Goal: Task Accomplishment & Management: Manage account settings

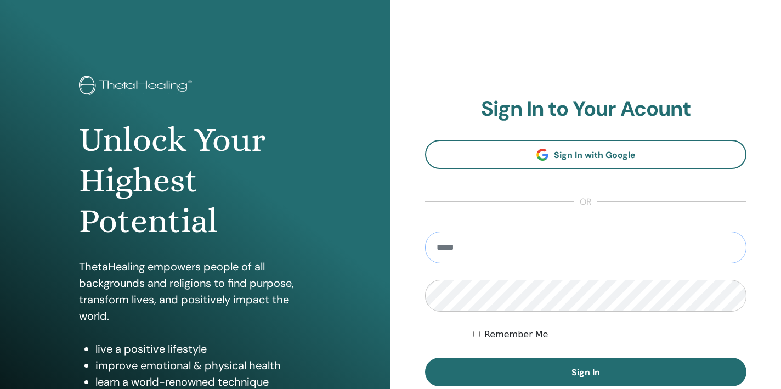
type input "**********"
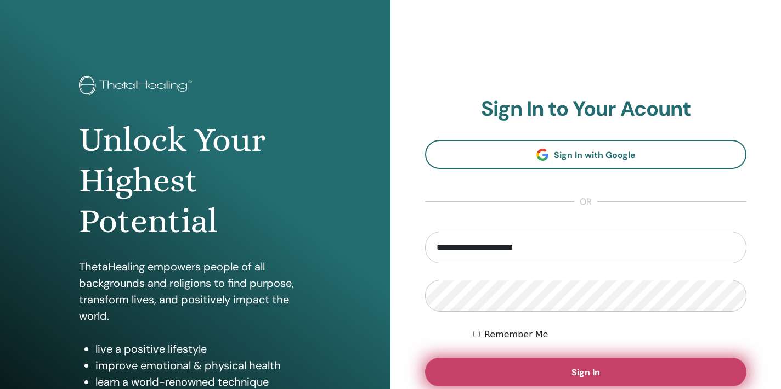
click at [602, 374] on button "Sign In" at bounding box center [585, 372] width 321 height 29
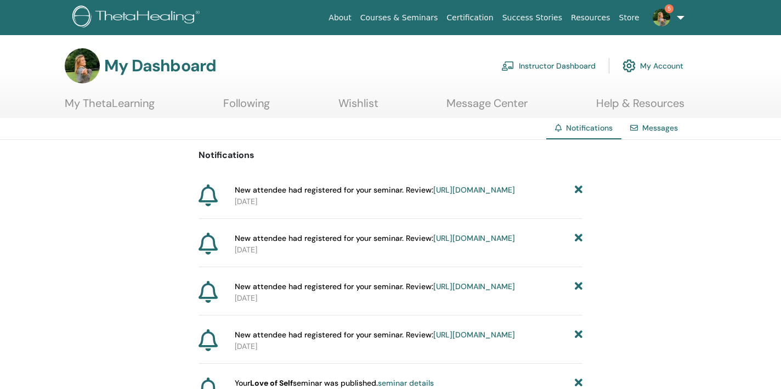
click at [572, 64] on link "Instructor Dashboard" at bounding box center [548, 66] width 94 height 24
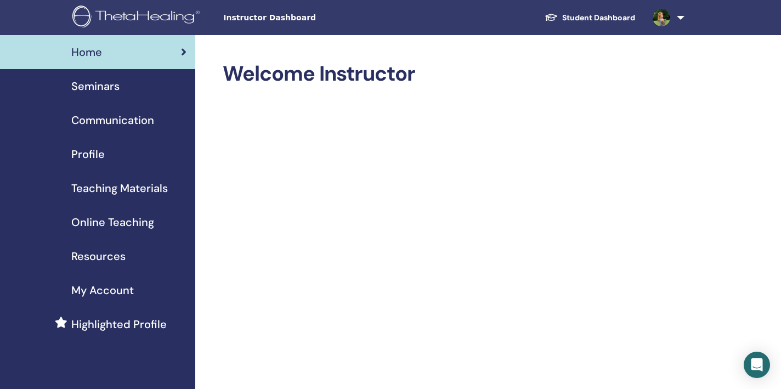
click at [105, 86] on span "Seminars" at bounding box center [95, 86] width 48 height 16
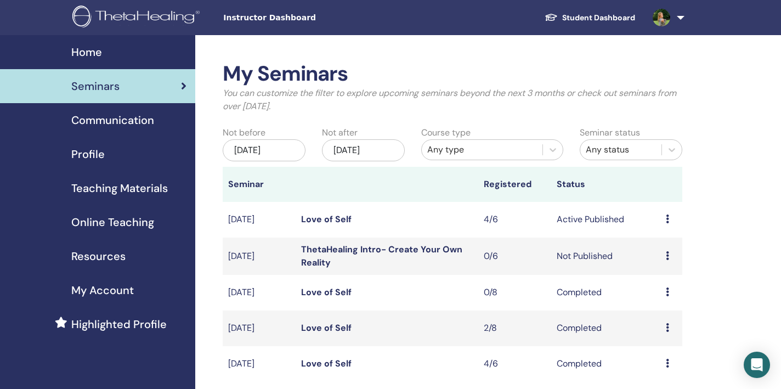
click at [664, 218] on td "Preview Edit Attendees Cancel" at bounding box center [671, 220] width 22 height 36
click at [667, 218] on icon at bounding box center [667, 218] width 3 height 9
click at [660, 246] on link "Edit" at bounding box center [652, 244] width 16 height 12
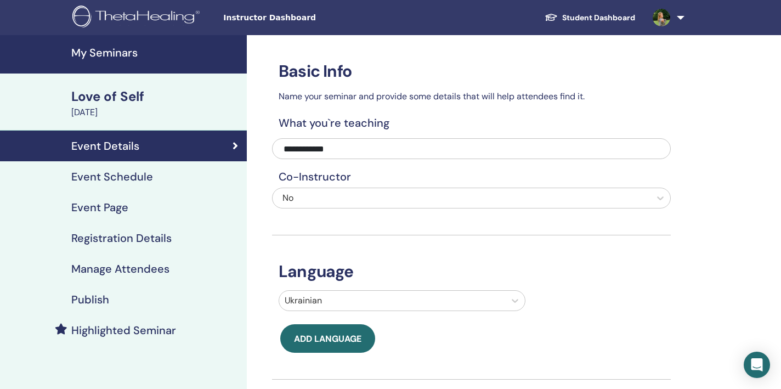
click at [105, 100] on div "Love of Self" at bounding box center [155, 96] width 169 height 19
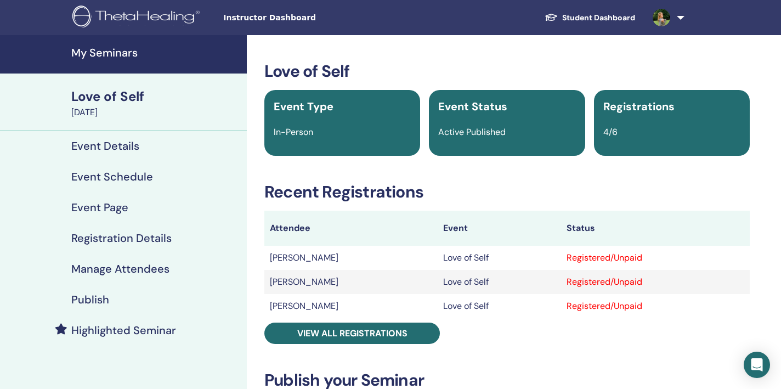
click at [631, 256] on div "Registered/Unpaid" at bounding box center [655, 257] width 178 height 13
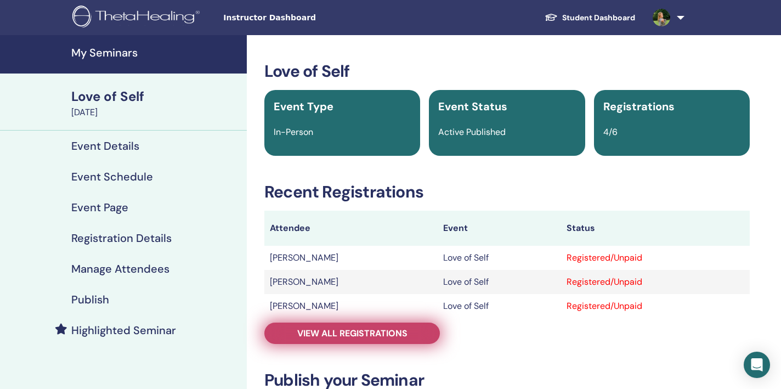
click at [416, 333] on link "View all registrations" at bounding box center [351, 332] width 175 height 21
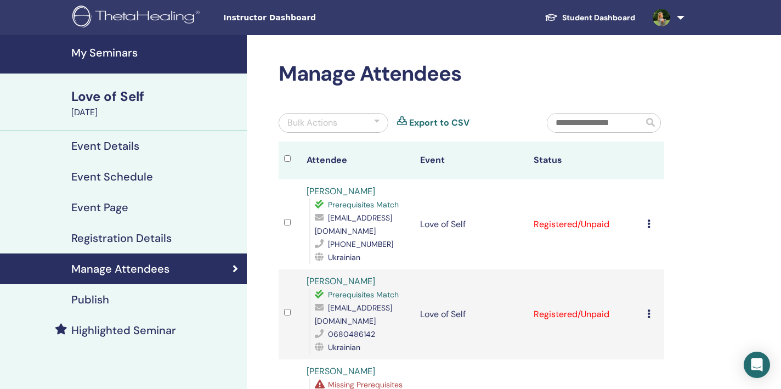
click at [648, 223] on icon at bounding box center [648, 223] width 3 height 9
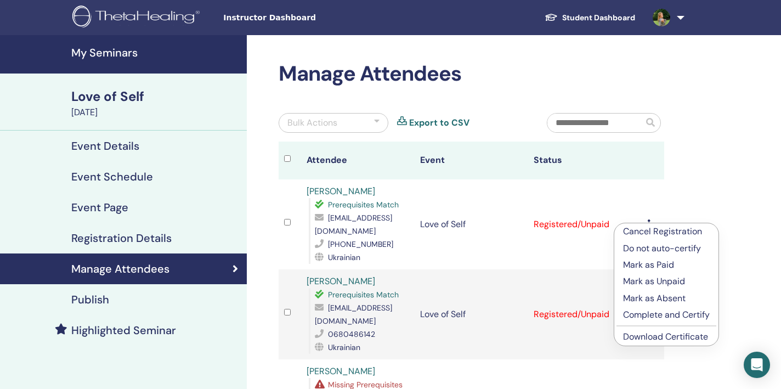
click at [671, 314] on p "Complete and Certify" at bounding box center [666, 314] width 87 height 13
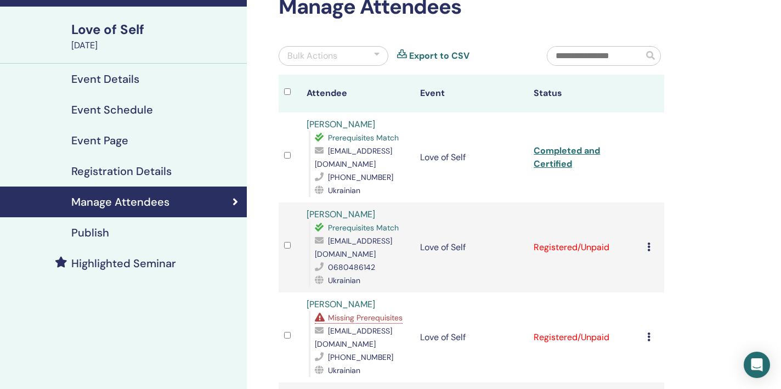
scroll to position [74, 0]
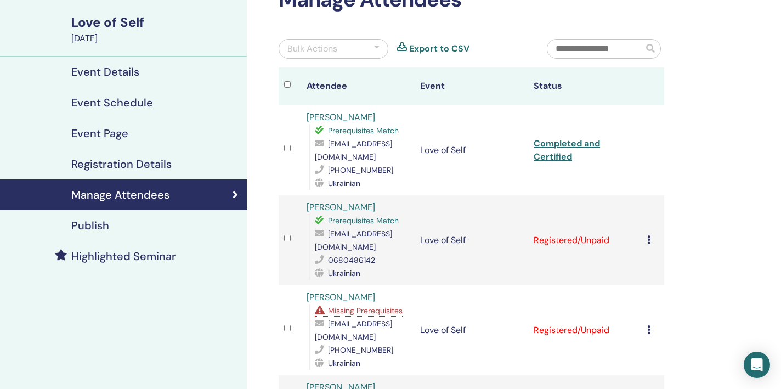
click at [649, 235] on icon at bounding box center [648, 239] width 3 height 9
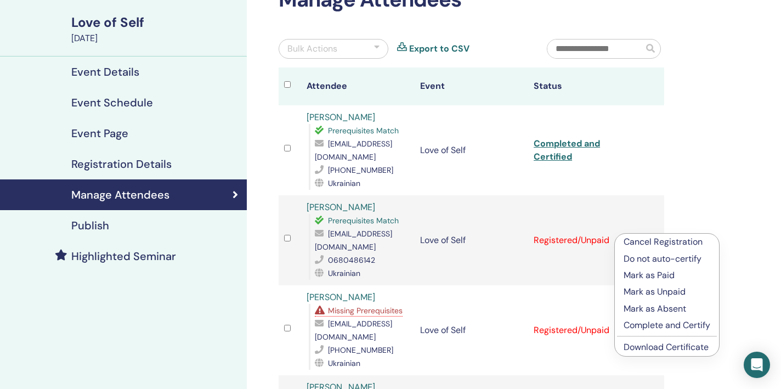
click at [677, 325] on p "Complete and Certify" at bounding box center [666, 325] width 87 height 13
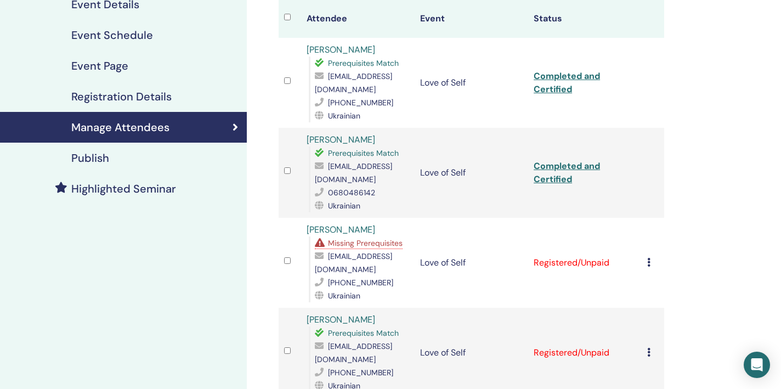
scroll to position [179, 0]
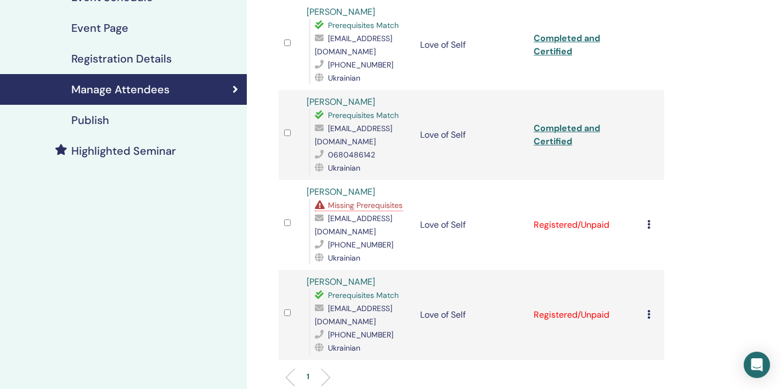
click at [649, 310] on icon at bounding box center [648, 314] width 3 height 9
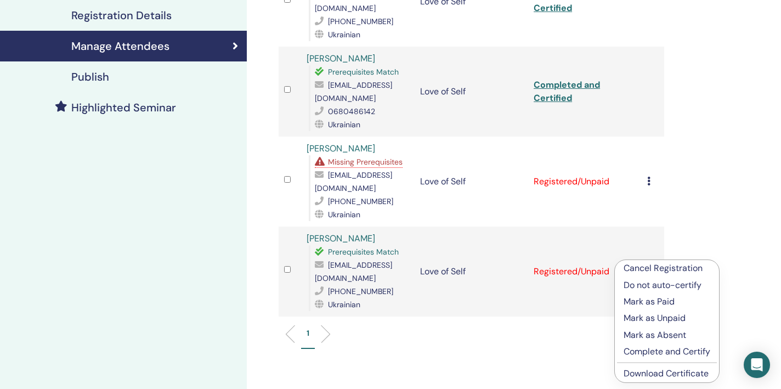
scroll to position [227, 0]
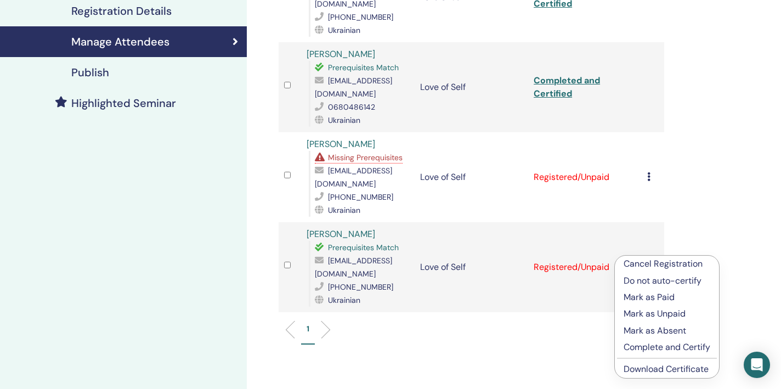
click at [669, 348] on p "Complete and Certify" at bounding box center [666, 347] width 87 height 13
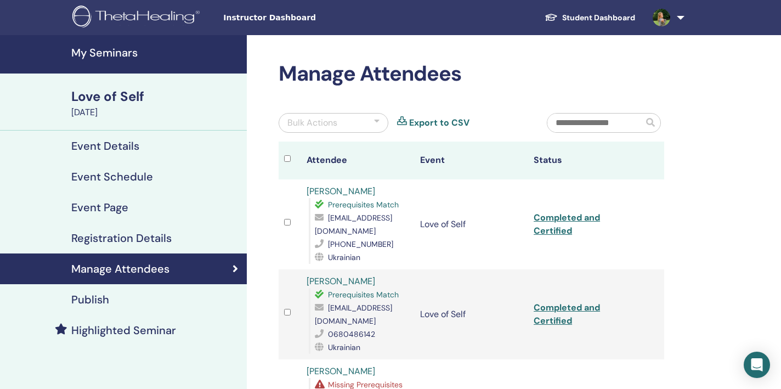
scroll to position [227, 0]
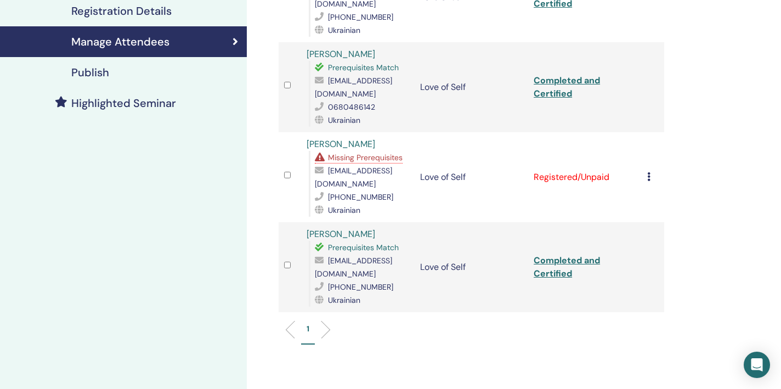
click at [349, 152] on span "Missing Prerequisites" at bounding box center [365, 157] width 75 height 10
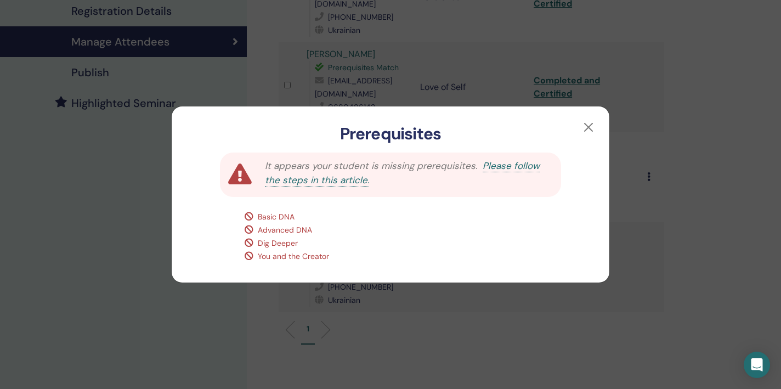
click at [532, 167] on link "Please follow the steps in this article." at bounding box center [402, 173] width 275 height 27
click at [588, 124] on button "button" at bounding box center [589, 127] width 18 height 18
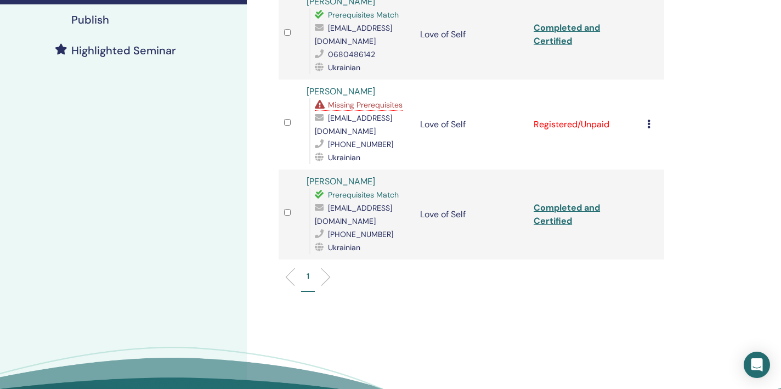
scroll to position [272, 0]
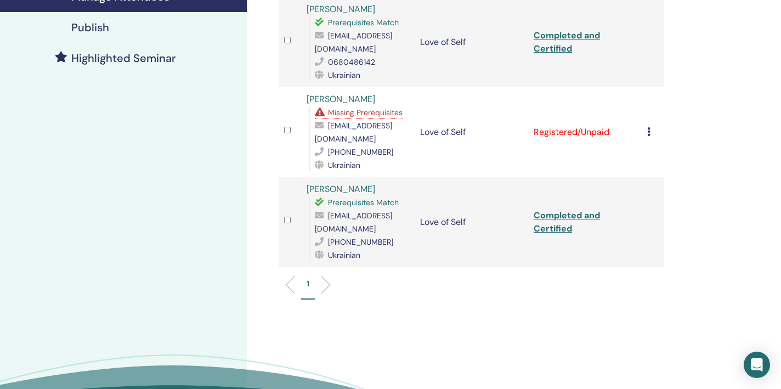
click at [351, 93] on link "[PERSON_NAME]" at bounding box center [341, 99] width 69 height 12
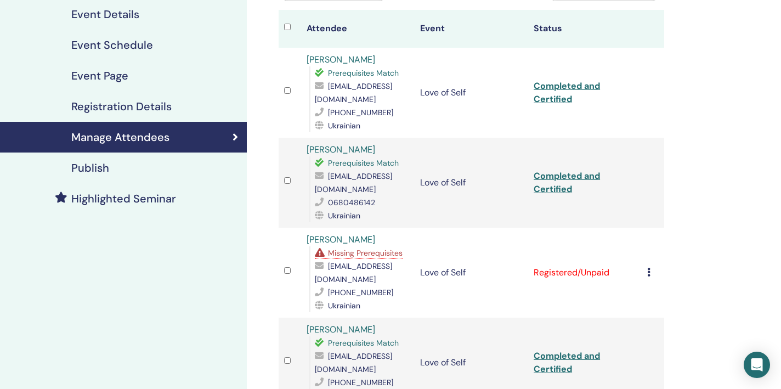
scroll to position [133, 0]
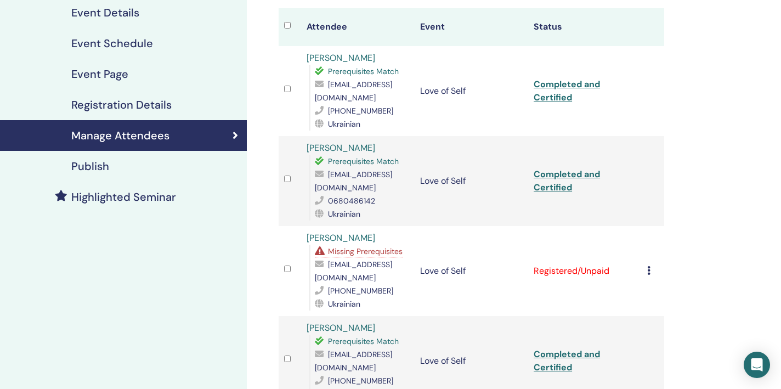
click at [565, 172] on link "Completed and Certified" at bounding box center [567, 180] width 66 height 25
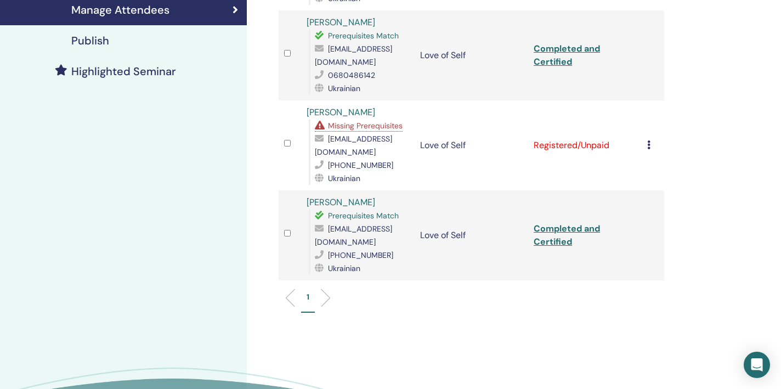
scroll to position [265, 0]
